Goal: Task Accomplishment & Management: Manage account settings

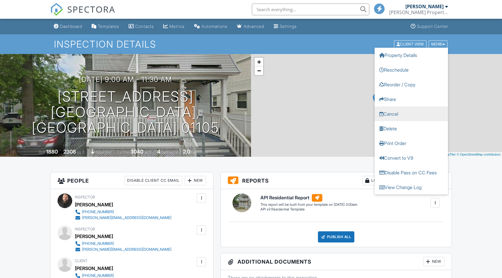
click at [392, 115] on link "Cancel" at bounding box center [410, 113] width 73 height 15
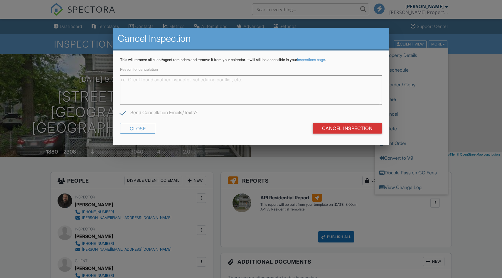
click at [190, 80] on textarea "Reason for cancelation" at bounding box center [251, 89] width 262 height 29
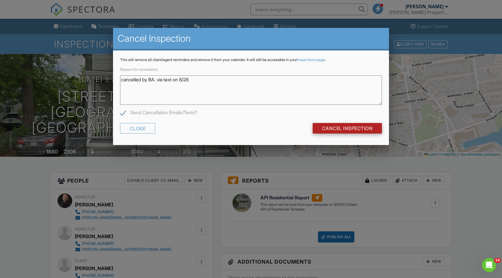
type textarea "cancelled by BA. via text on 8/28"
click at [340, 127] on input "Cancel Inspection" at bounding box center [347, 128] width 70 height 11
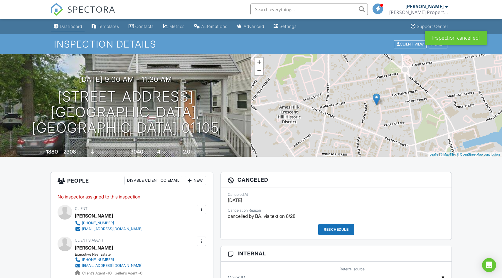
click at [69, 26] on div "Dashboard" at bounding box center [71, 26] width 22 height 5
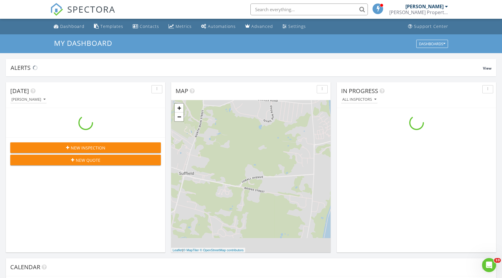
scroll to position [534, 502]
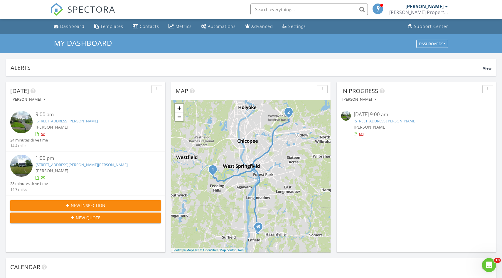
click at [376, 122] on link "127 Forest Hill Rd, Agawam, MA 01030" at bounding box center [385, 120] width 62 height 5
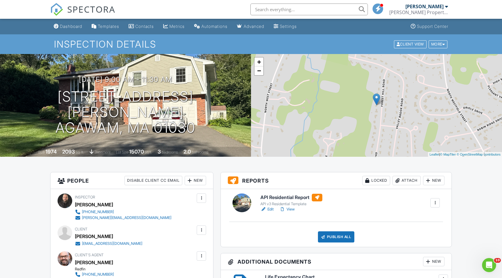
click at [270, 209] on link "Edit" at bounding box center [266, 209] width 13 height 6
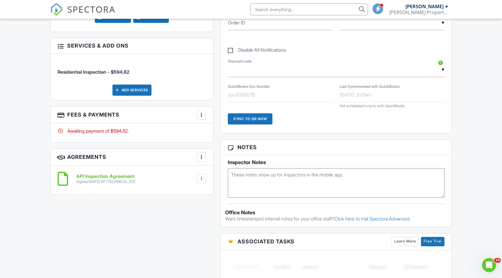
scroll to position [316, 0]
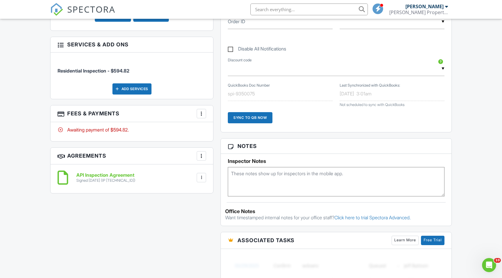
click at [200, 114] on div at bounding box center [201, 114] width 6 height 6
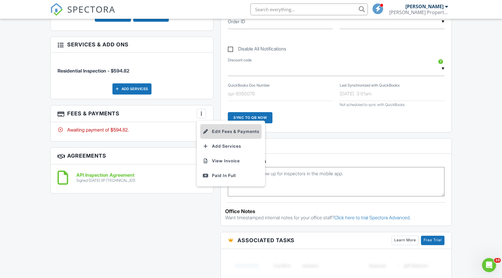
click at [224, 129] on li "Edit Fees & Payments" at bounding box center [230, 131] width 61 height 15
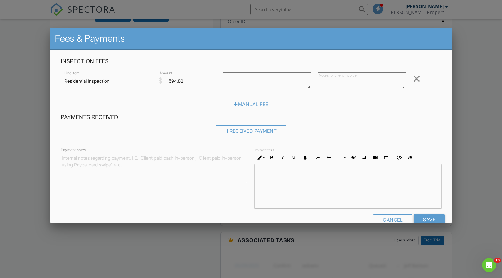
click at [334, 78] on textarea at bounding box center [362, 80] width 88 height 16
type textarea "("
type textarea "$"
type textarea "-$94.82 discount applied"
drag, startPoint x: 190, startPoint y: 81, endPoint x: 163, endPoint y: 81, distance: 26.7
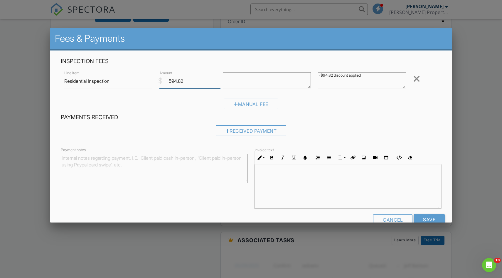
click at [163, 81] on input "594.82" at bounding box center [189, 81] width 61 height 14
type input "500.00"
click at [344, 119] on h4 "Payments Received" at bounding box center [251, 118] width 380 height 8
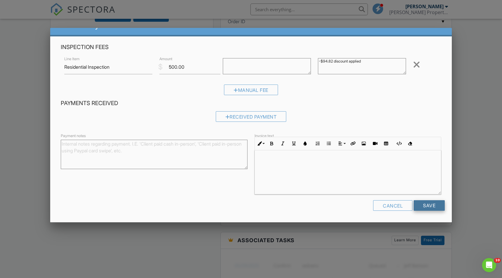
click at [424, 208] on input "Save" at bounding box center [428, 205] width 31 height 11
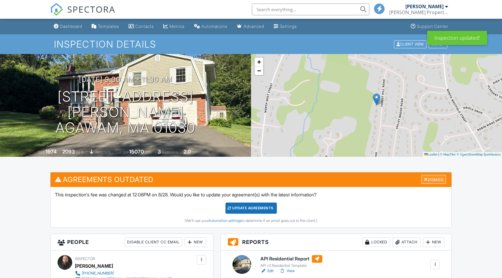
click at [438, 177] on div "Dismiss" at bounding box center [433, 179] width 25 height 9
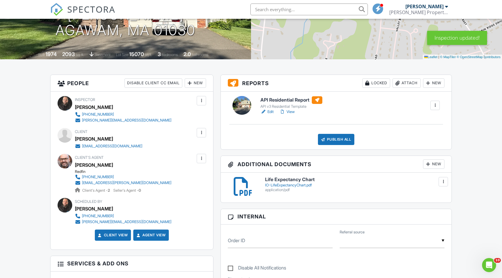
scroll to position [97, 0]
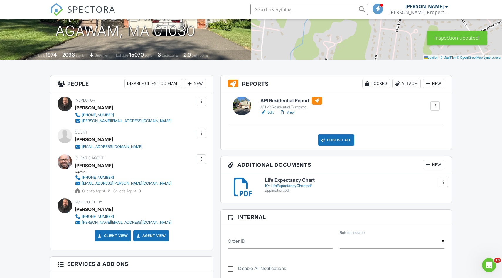
click at [337, 140] on div "Publish All" at bounding box center [336, 139] width 37 height 11
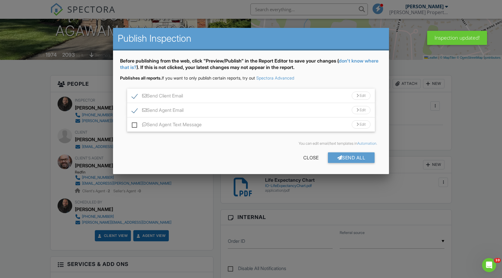
click at [362, 97] on div "Edit" at bounding box center [360, 96] width 19 height 8
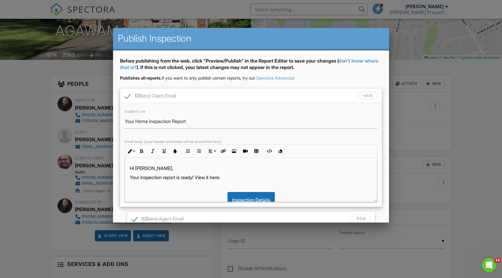
click at [151, 169] on p "Hi Sean," at bounding box center [251, 168] width 243 height 6
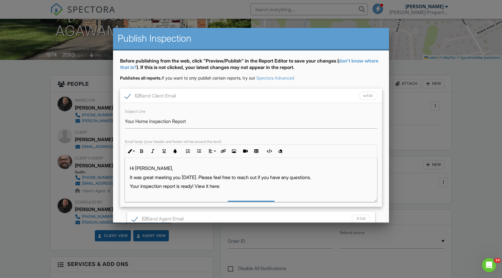
click at [366, 96] on div "Edit" at bounding box center [368, 96] width 19 height 8
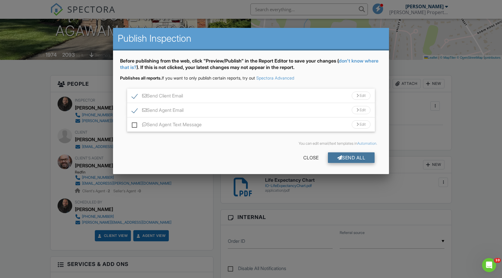
click at [356, 156] on div "Send All" at bounding box center [351, 157] width 47 height 11
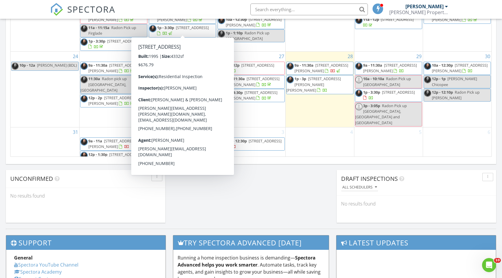
scroll to position [382, 0]
click at [309, 153] on div "4" at bounding box center [319, 148] width 68 height 43
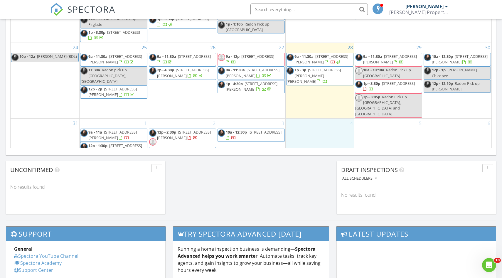
scroll to position [392, 0]
